Goal: Information Seeking & Learning: Find specific page/section

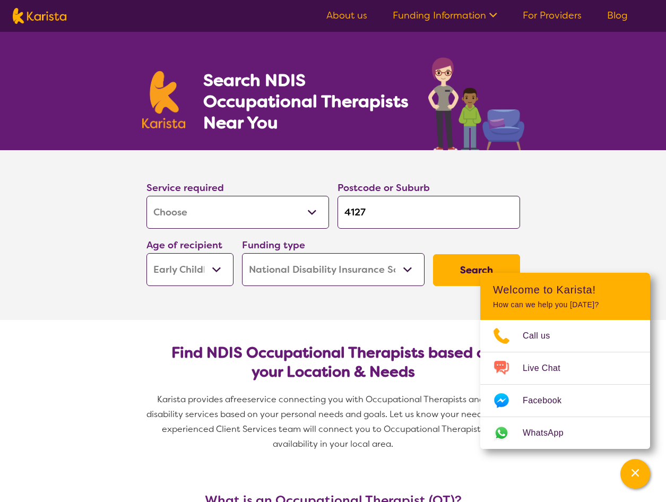
select select "[MEDICAL_DATA]"
select select "EC"
select select "NDIS"
select select "[MEDICAL_DATA]"
select select "EC"
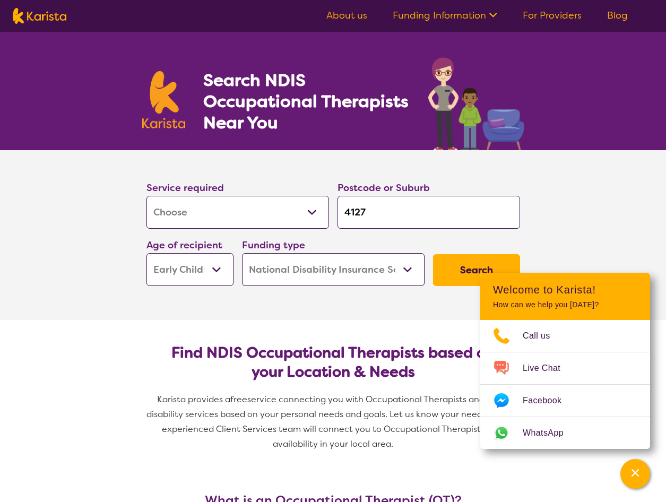
select select "NDIS"
type input "f"
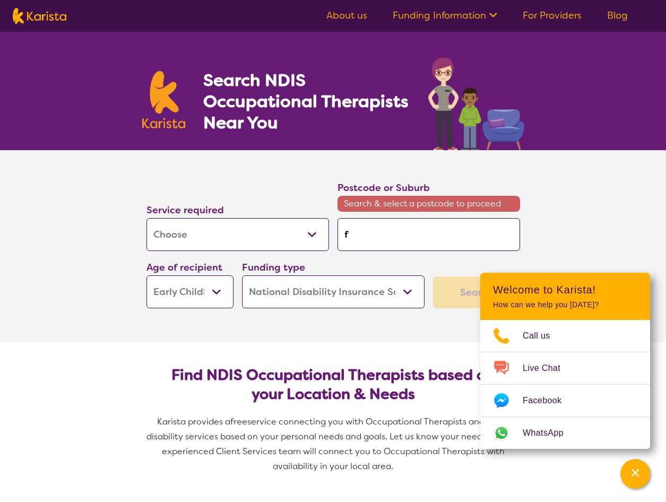
type input "fl"
type input "fla"
type input "flag"
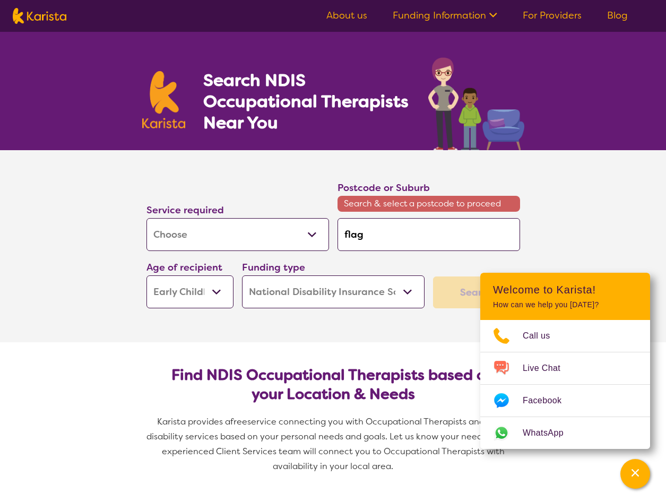
type input "flag"
type input "flags"
type input "flagst"
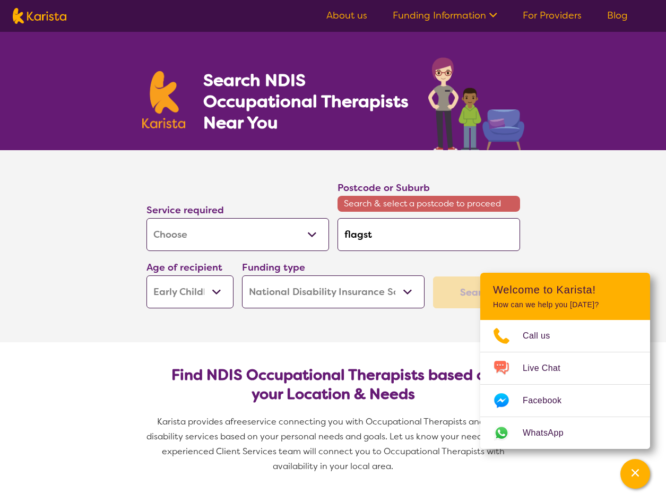
type input "flagsto"
type input "flagston"
type input "flagstone"
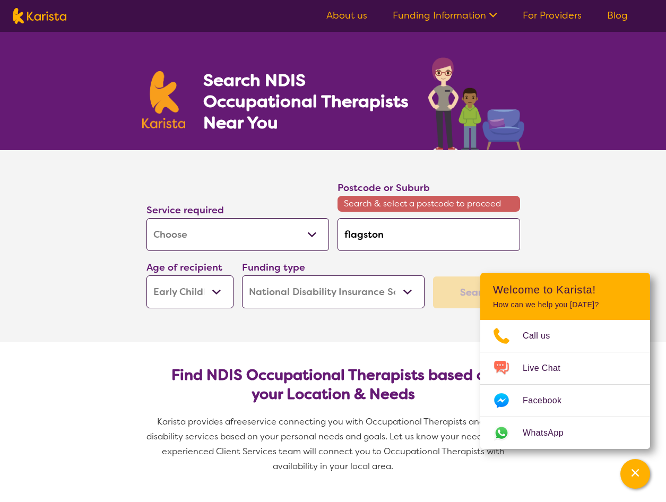
type input "flagstone"
click at [421, 229] on input "flagstone" at bounding box center [429, 234] width 183 height 33
type input "flagstone"
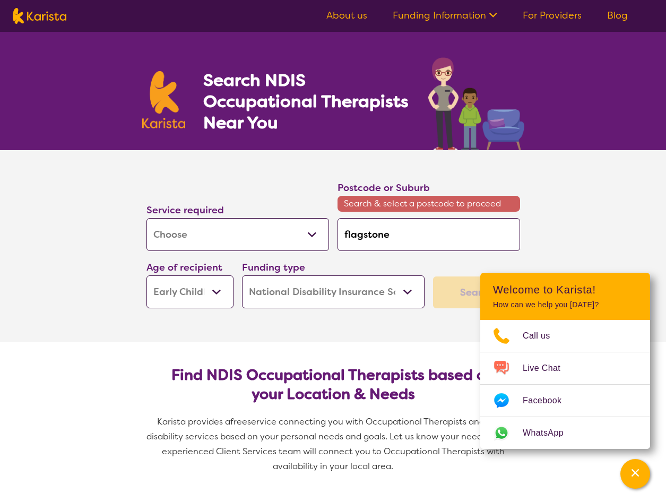
type input "flagstone"
type input "flagston"
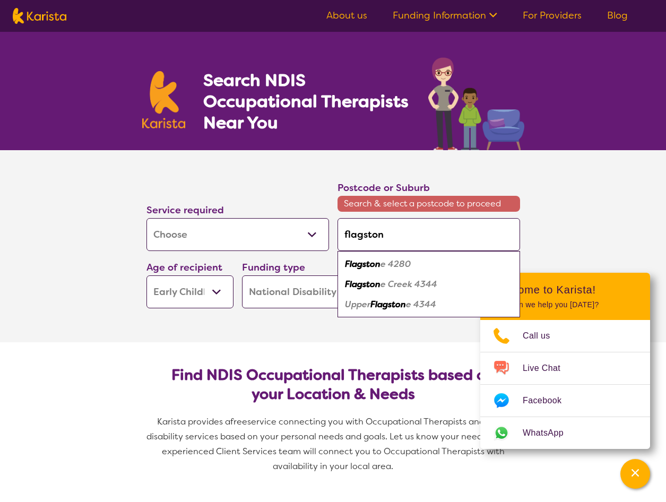
click at [429, 266] on div "Flagston e 4280" at bounding box center [429, 264] width 172 height 20
type input "4280"
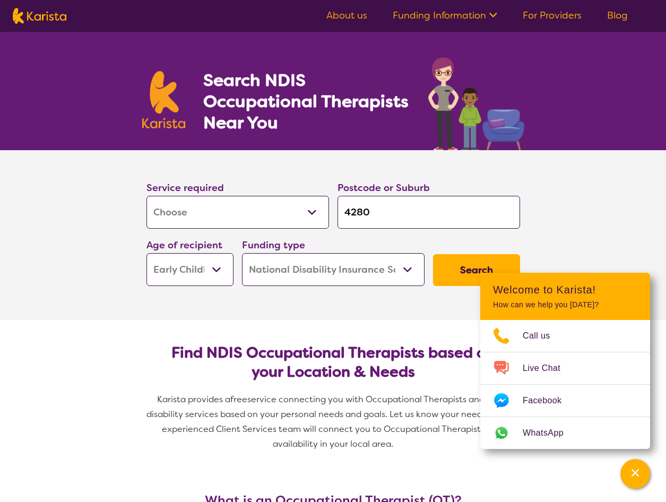
click at [212, 274] on select "Early Childhood - 0 to 9 Child - 10 to 11 Adolescent - 12 to 17 Adult - 18 to 6…" at bounding box center [190, 269] width 87 height 33
select select "AD"
click at [147, 253] on select "Early Childhood - 0 to 9 Child - 10 to 11 Adolescent - 12 to 17 Adult - 18 to 6…" at bounding box center [190, 269] width 87 height 33
select select "AD"
click at [378, 271] on select "Home Care Package (HCP) National Disability Insurance Scheme (NDIS) I don't know" at bounding box center [333, 269] width 183 height 33
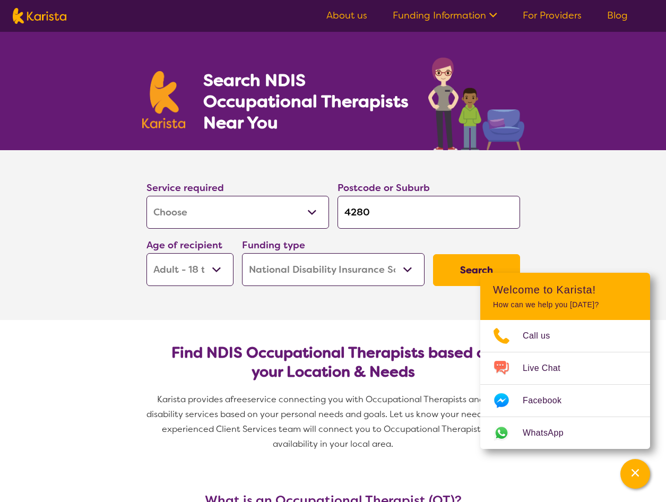
click at [378, 271] on select "Home Care Package (HCP) National Disability Insurance Scheme (NDIS) I don't know" at bounding box center [333, 269] width 183 height 33
click at [455, 271] on button "Search" at bounding box center [476, 270] width 87 height 32
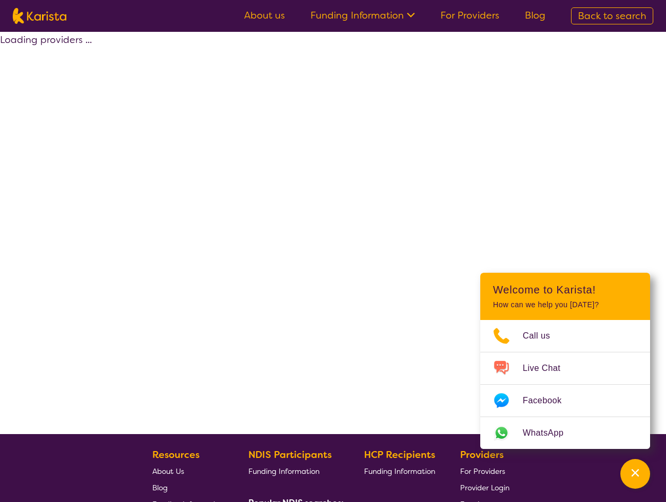
select select "by_score"
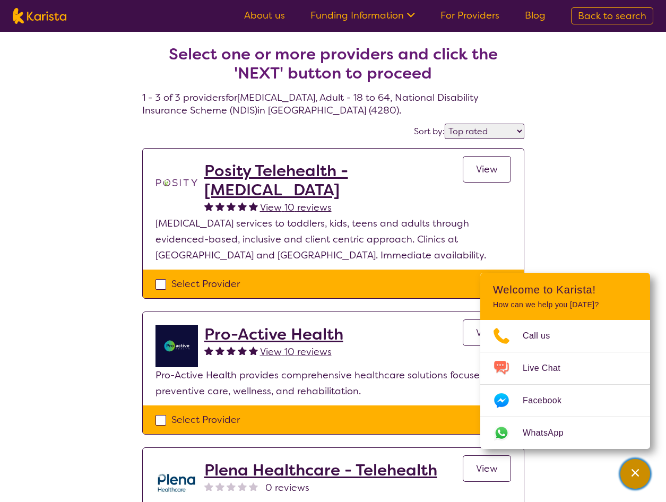
click at [637, 472] on icon "Channel Menu" at bounding box center [635, 472] width 7 height 7
